Goal: Information Seeking & Learning: Find specific page/section

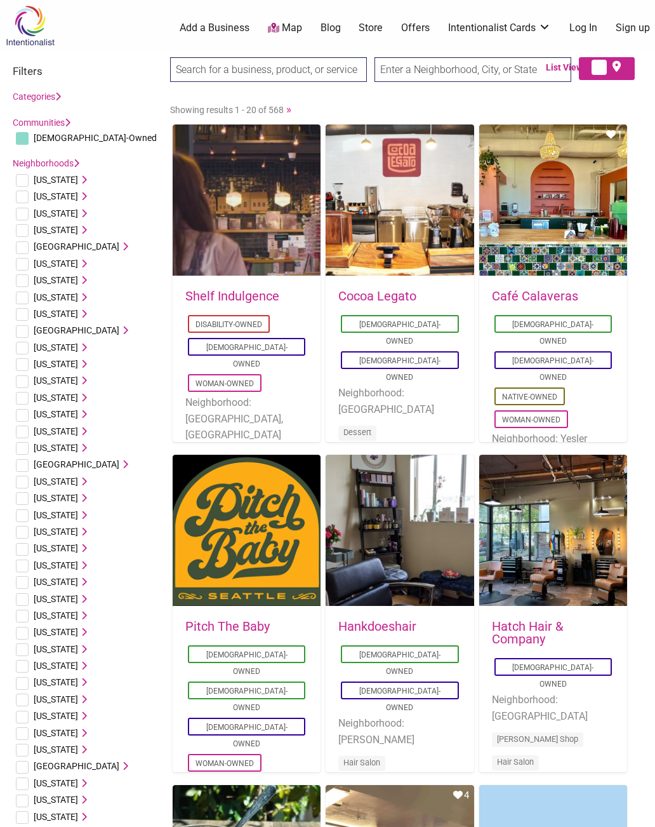
click at [500, 71] on input "text" at bounding box center [473, 69] width 197 height 25
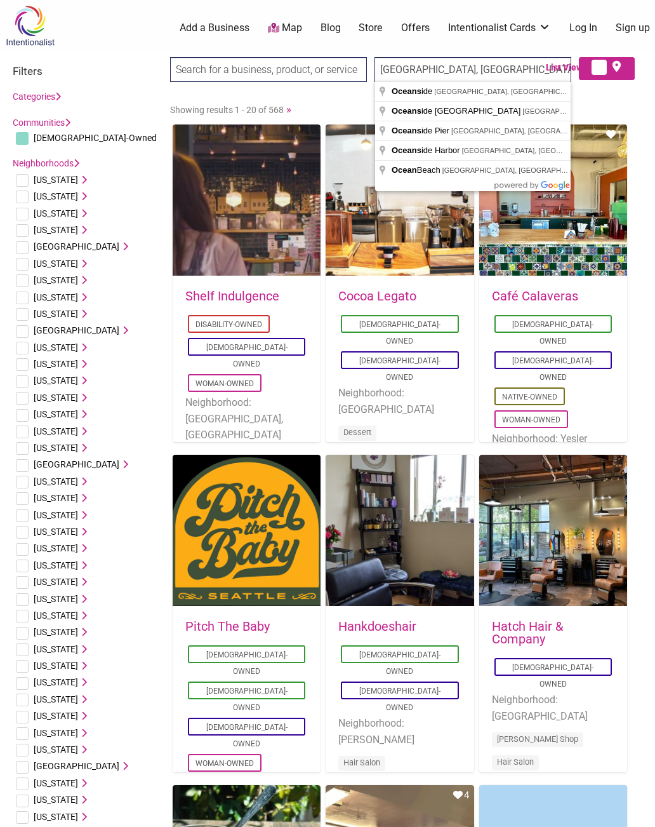
type input "[GEOGRAPHIC_DATA], [GEOGRAPHIC_DATA], [GEOGRAPHIC_DATA]"
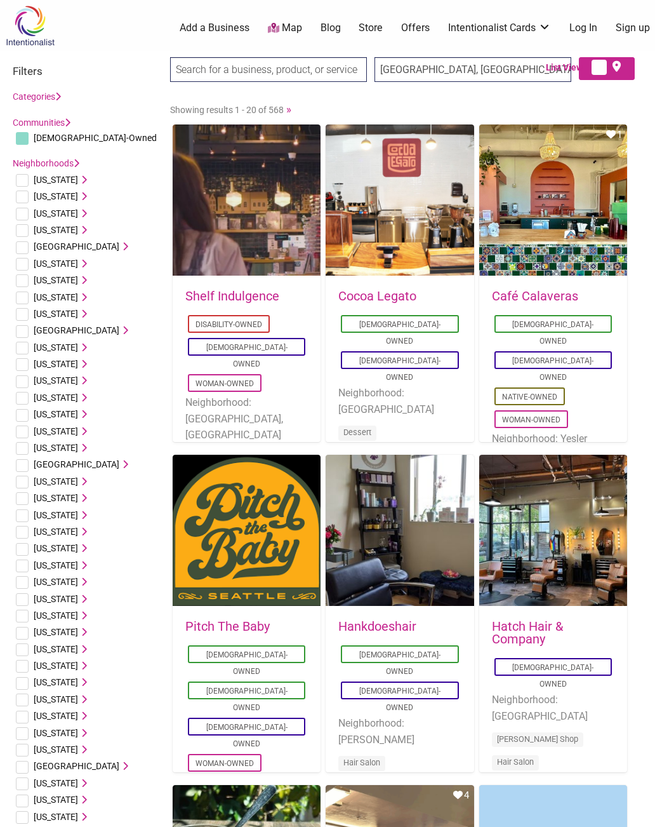
click at [565, 65] on span "List View" at bounding box center [567, 67] width 43 height 13
click at [568, 65] on span "List View" at bounding box center [567, 67] width 43 height 13
click at [621, 75] on span at bounding box center [618, 67] width 11 height 16
click at [622, 72] on input "checkbox" at bounding box center [626, 68] width 8 height 8
checkbox input "true"
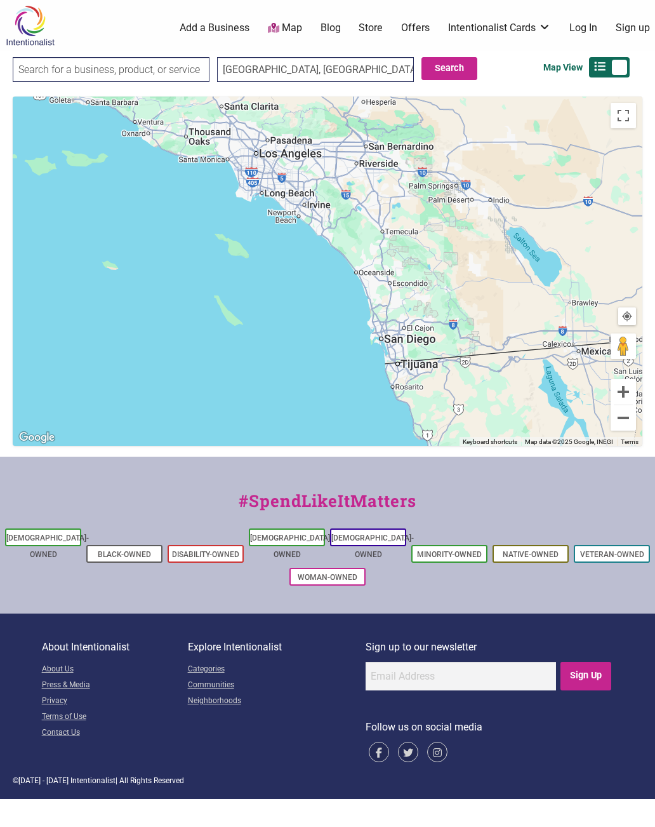
click at [453, 74] on button "Search" at bounding box center [450, 68] width 56 height 23
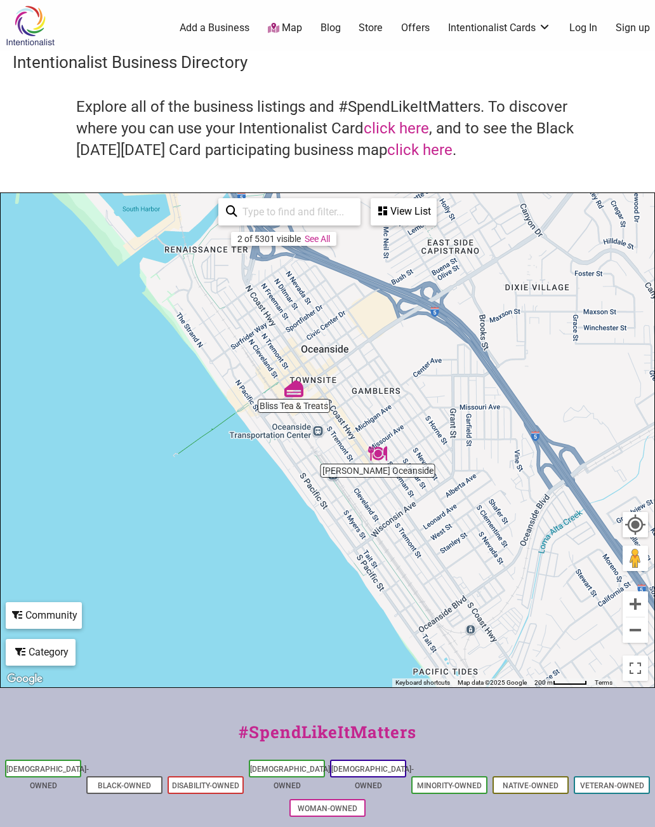
click at [384, 484] on div "To navigate, press the arrow keys." at bounding box center [328, 440] width 654 height 494
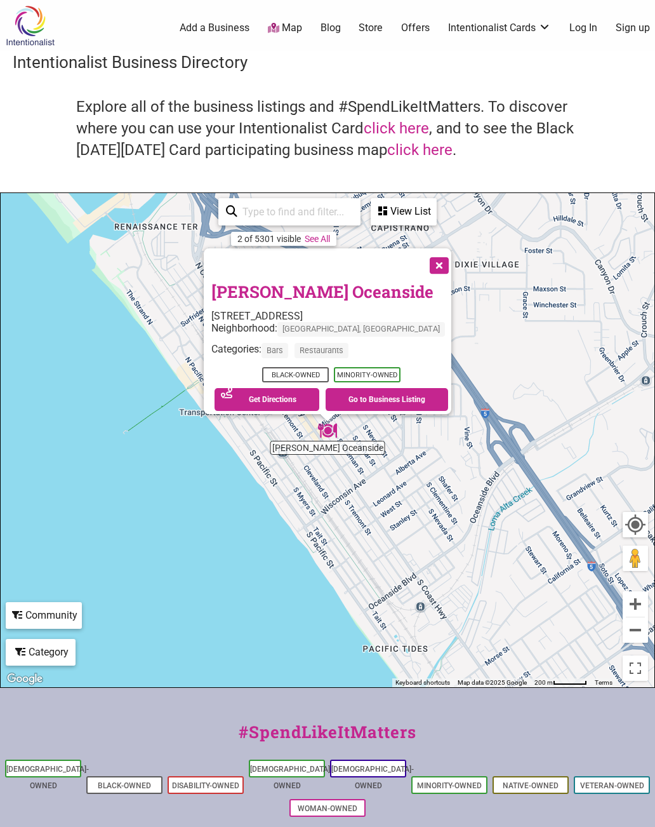
click at [224, 378] on div "To navigate, press the arrow keys. [PERSON_NAME] Oceanside [STREET_ADDRESS] Nei…" at bounding box center [328, 440] width 654 height 494
click at [211, 384] on div "To navigate, press the arrow keys. Fat Joe's Oceanside 424 S Coast Hwy, Oceansi…" at bounding box center [328, 440] width 654 height 494
click at [422, 265] on button "Close" at bounding box center [438, 264] width 32 height 32
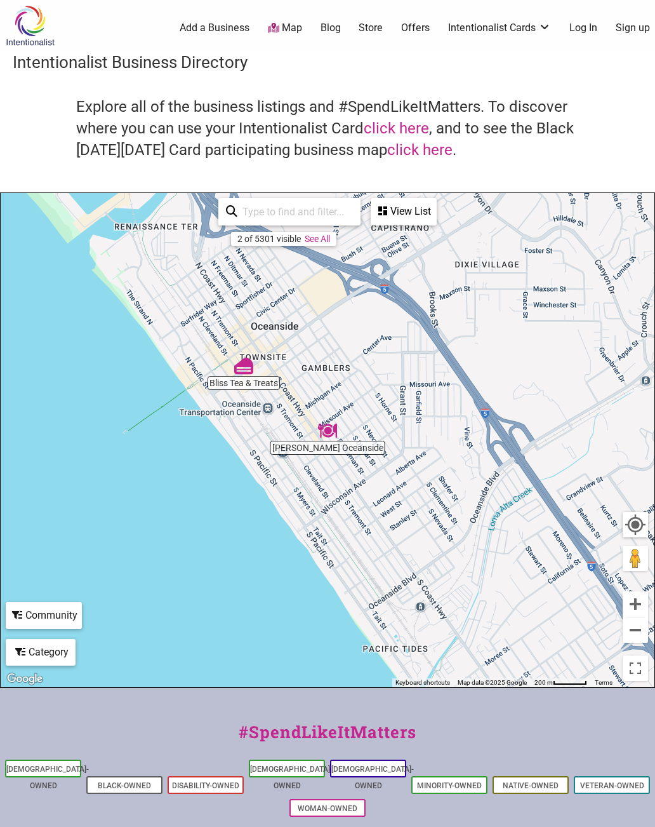
click at [256, 377] on img "Bliss Tea & Treats" at bounding box center [243, 365] width 29 height 29
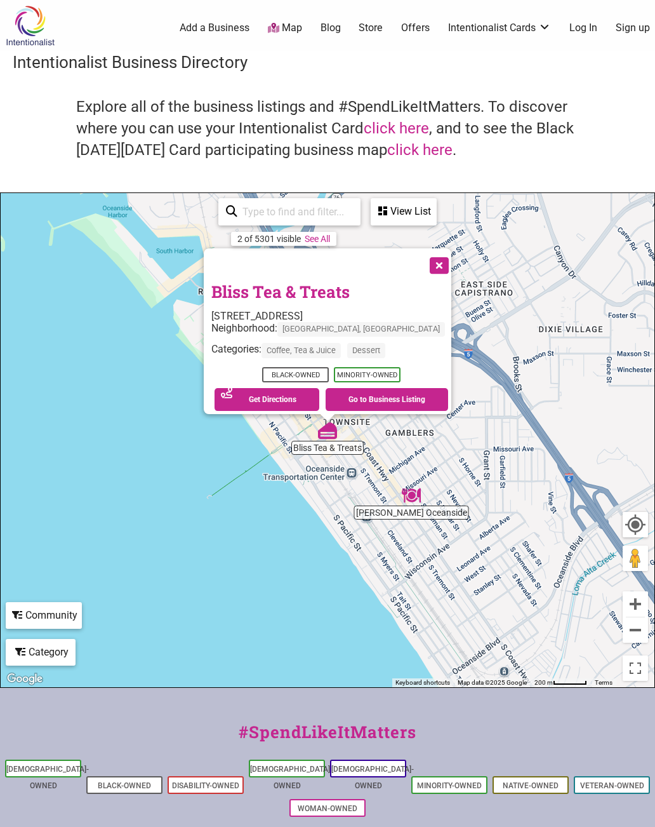
click at [431, 256] on button "Close" at bounding box center [438, 264] width 32 height 32
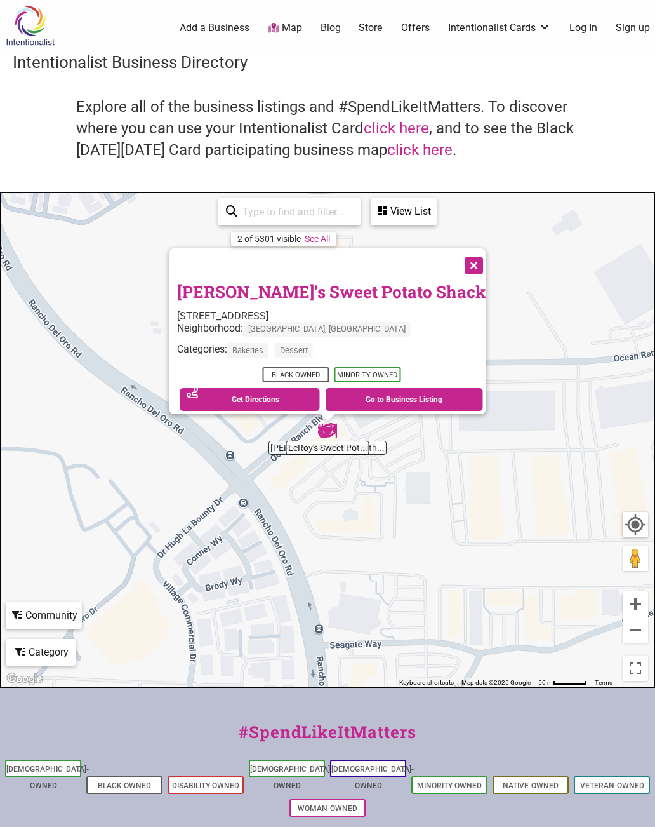
click at [457, 262] on button "Close" at bounding box center [473, 264] width 32 height 32
